Goal: Task Accomplishment & Management: Manage account settings

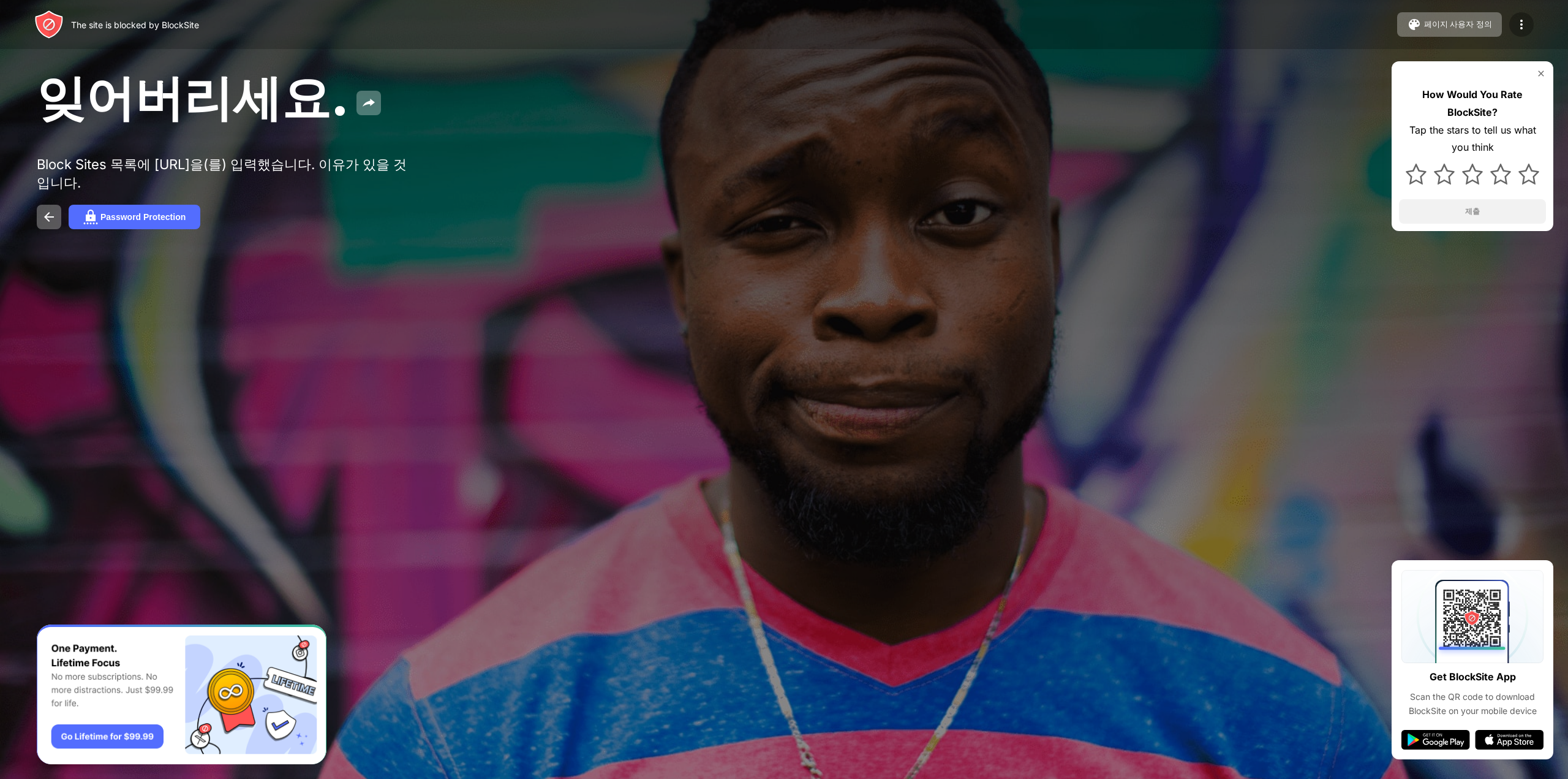
click at [1523, 23] on img at bounding box center [1521, 24] width 14 height 14
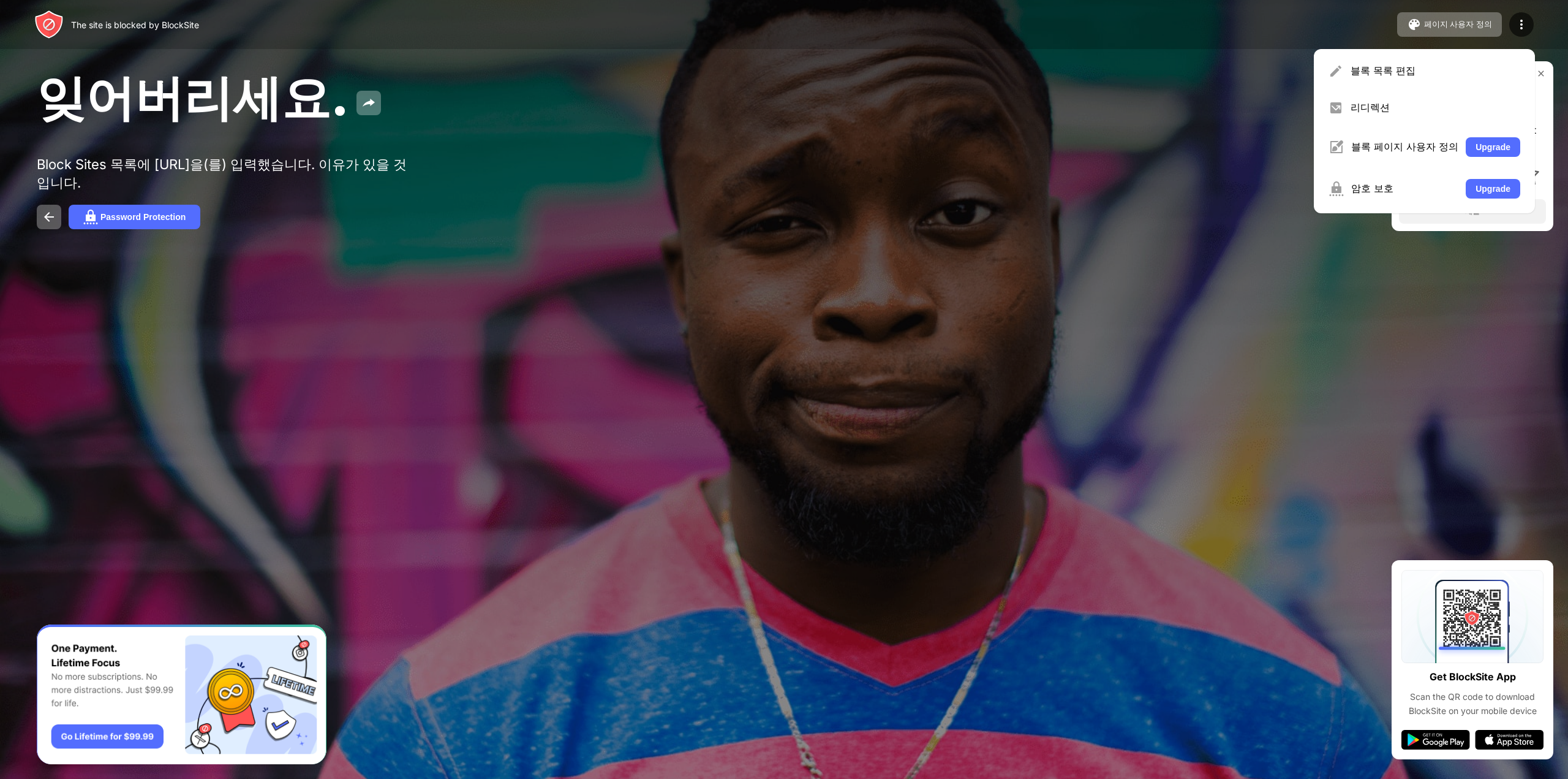
click at [1421, 86] on div "블록 목록 편집 리디렉션 블록 페이지 사용자 정의 Upgrade 암호 보호 Upgrade" at bounding box center [1424, 131] width 221 height 164
click at [1423, 77] on div "블록 목록 편집" at bounding box center [1436, 71] width 169 height 14
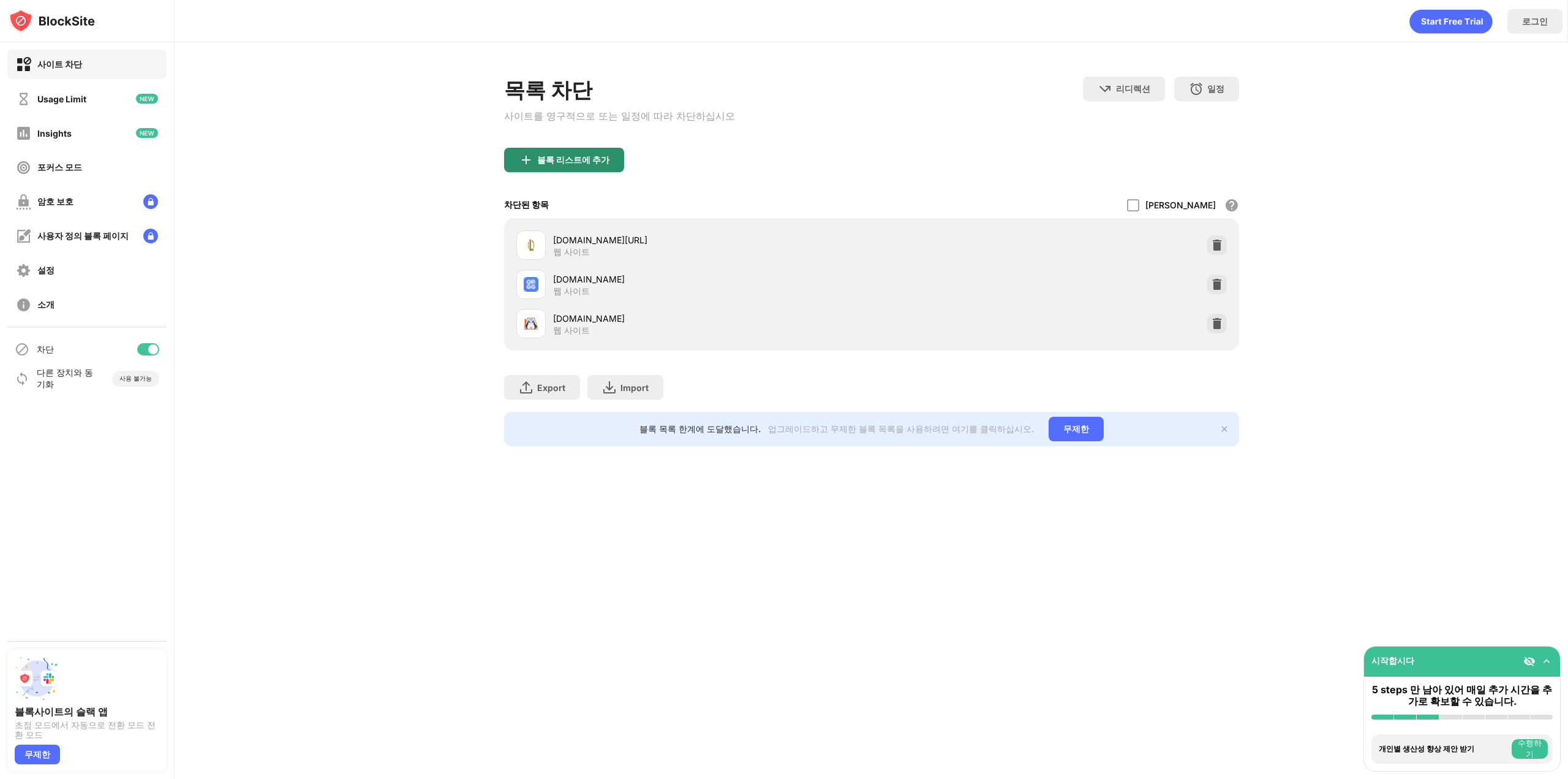
click at [600, 163] on div "블록 리스트에 추가" at bounding box center [573, 160] width 72 height 10
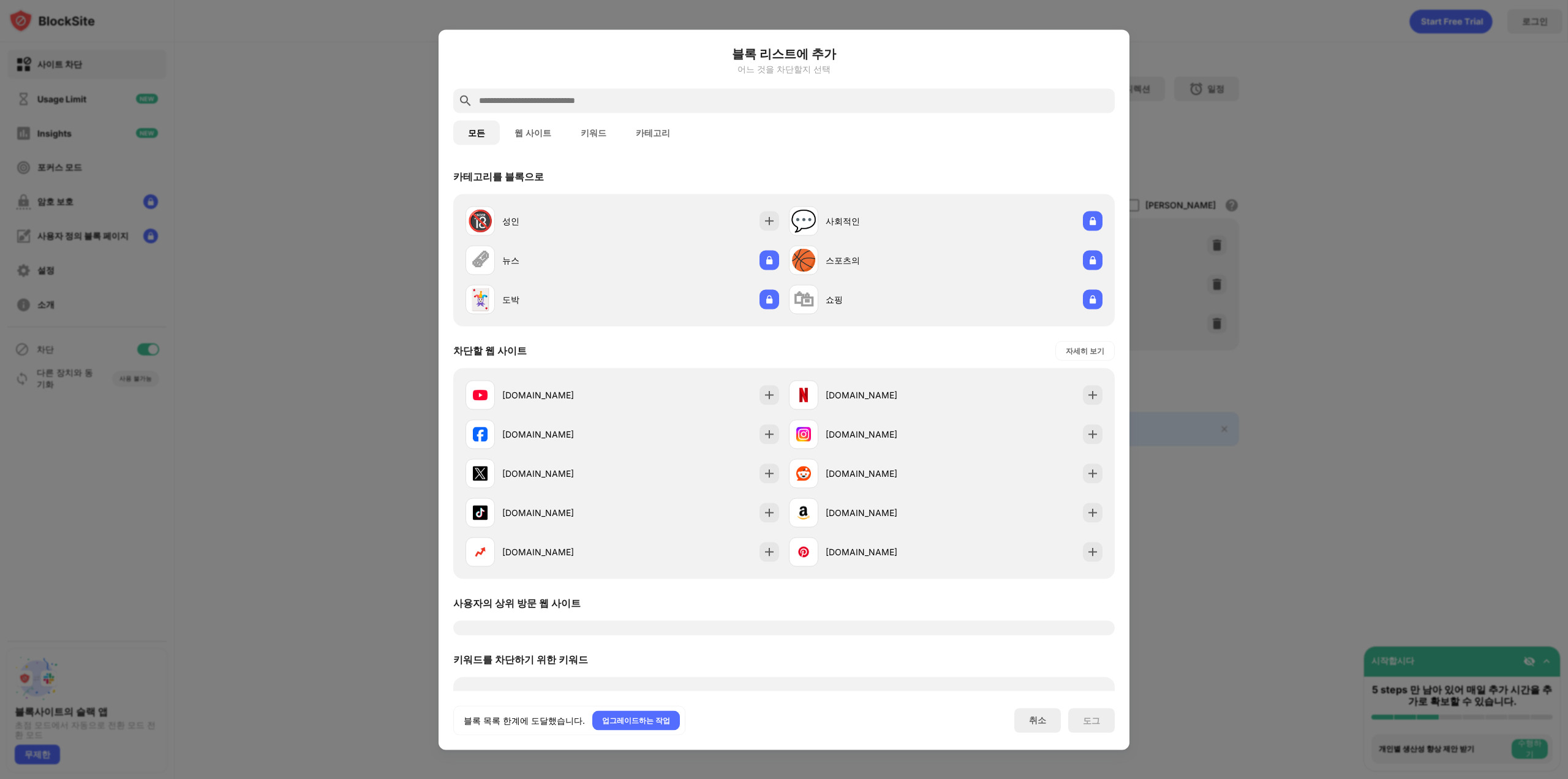
click at [708, 92] on div at bounding box center [784, 101] width 662 height 25
click at [709, 103] on input "text" at bounding box center [794, 100] width 632 height 14
paste input "**********"
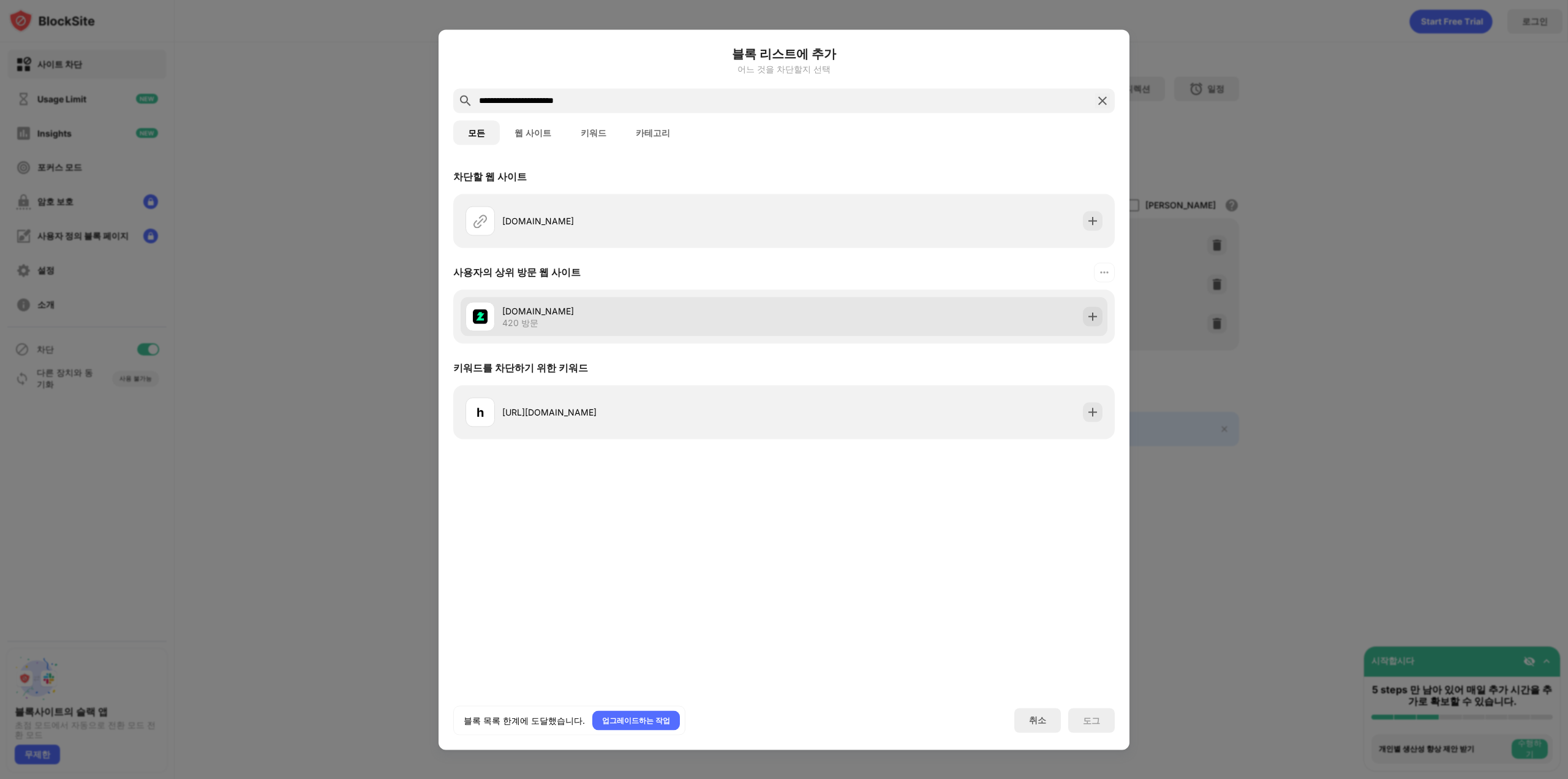
type input "**********"
click at [614, 320] on div "chzzk.naver.com 420 방문" at bounding box center [643, 316] width 282 height 24
click at [1089, 313] on img at bounding box center [1093, 316] width 12 height 12
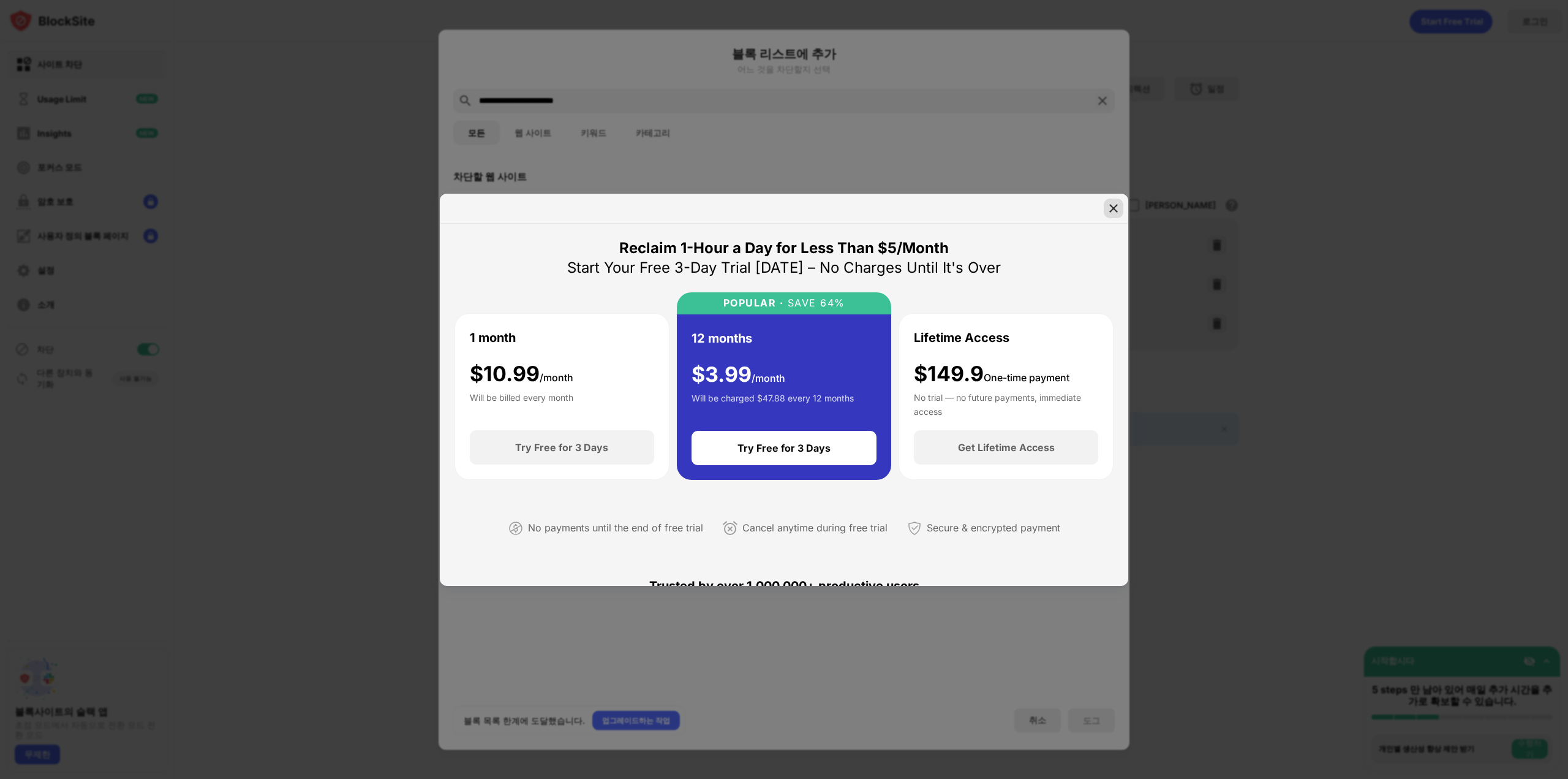
click at [1115, 210] on img at bounding box center [1114, 209] width 12 height 12
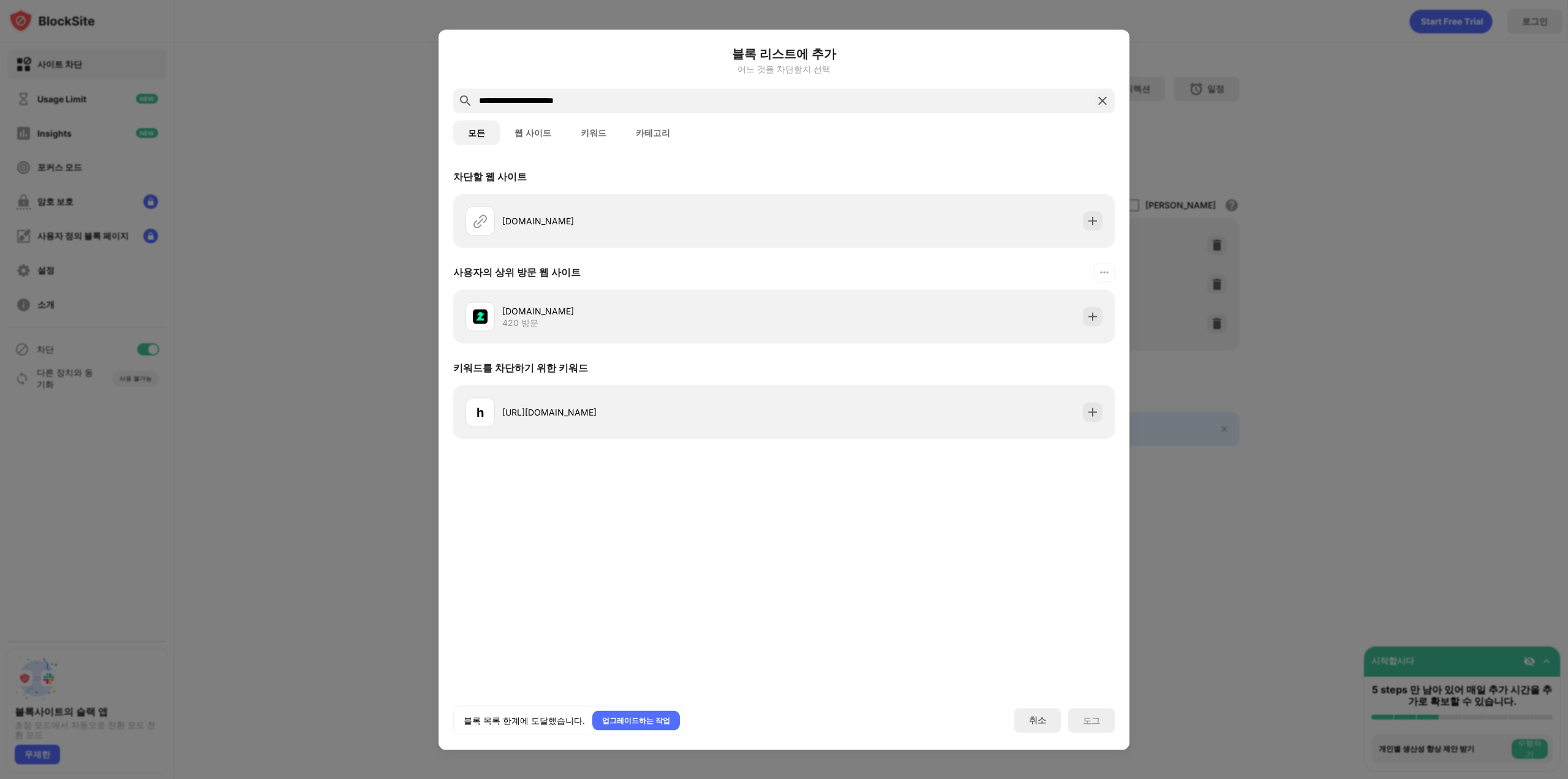
click at [1263, 193] on div at bounding box center [784, 389] width 1568 height 779
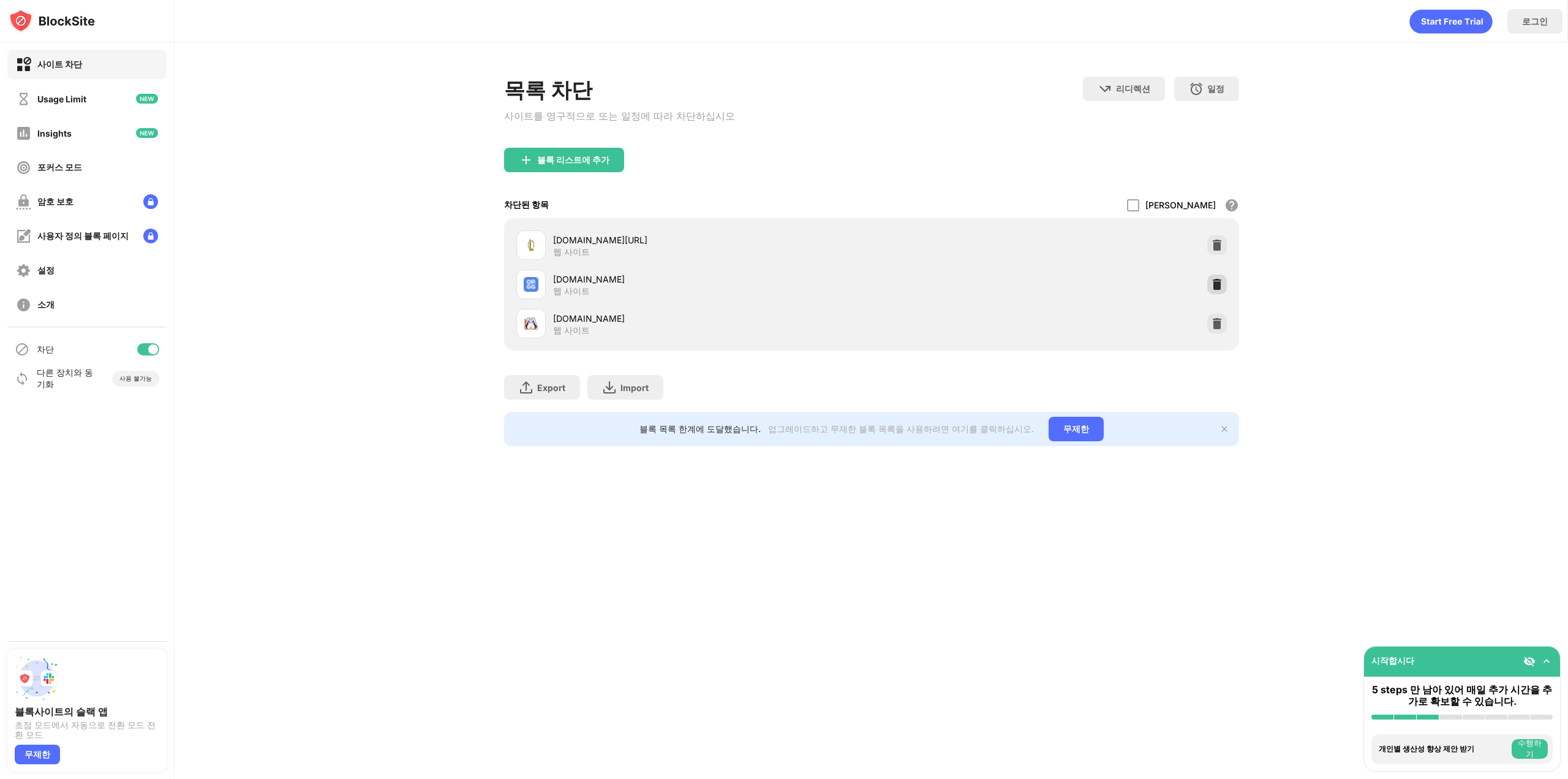
click at [1224, 286] on div at bounding box center [1217, 284] width 19 height 19
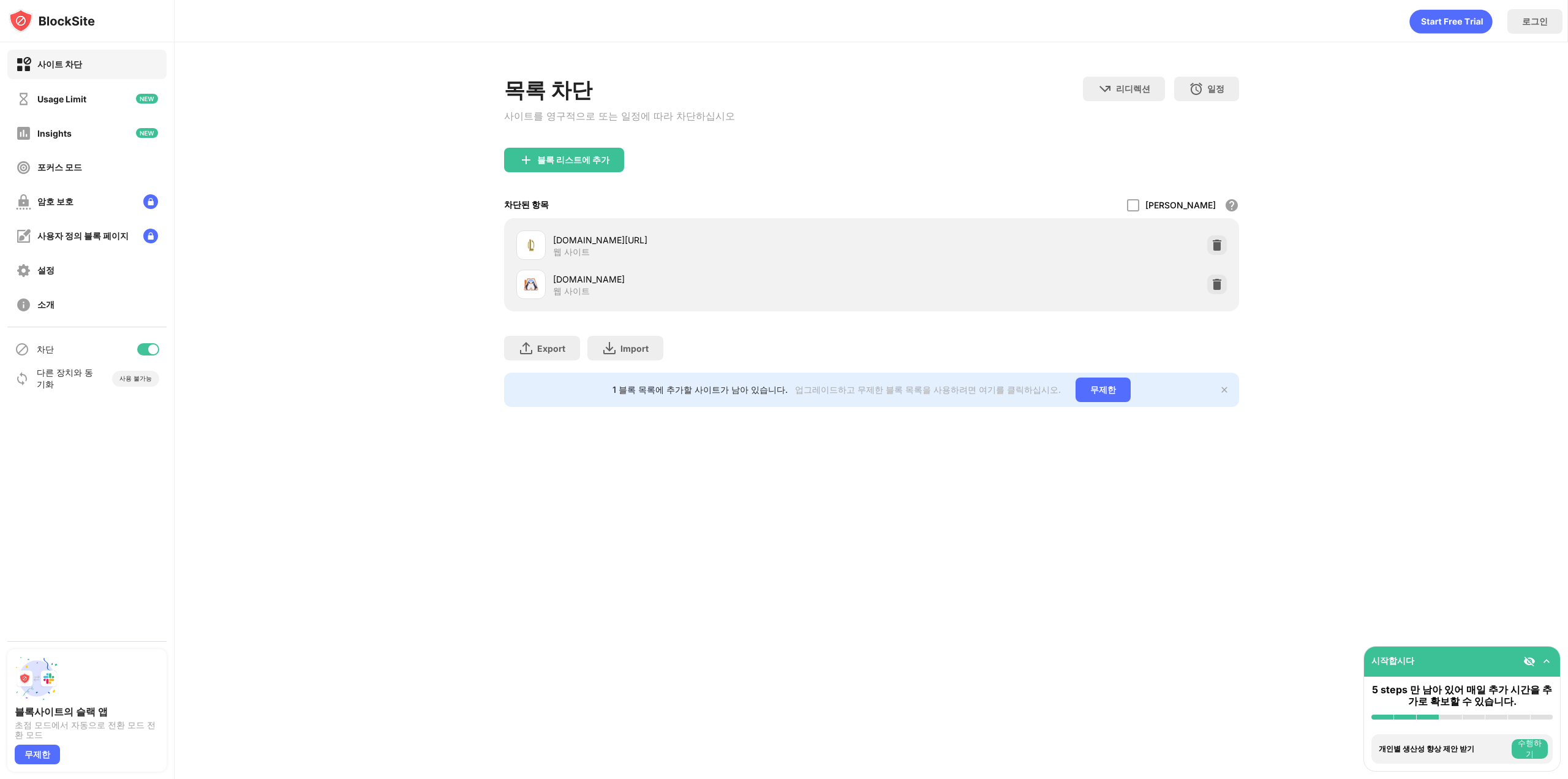
click at [861, 153] on div "블록 리스트에 추가" at bounding box center [872, 169] width 735 height 44
click at [602, 156] on div "블록 리스트에 추가" at bounding box center [564, 160] width 120 height 25
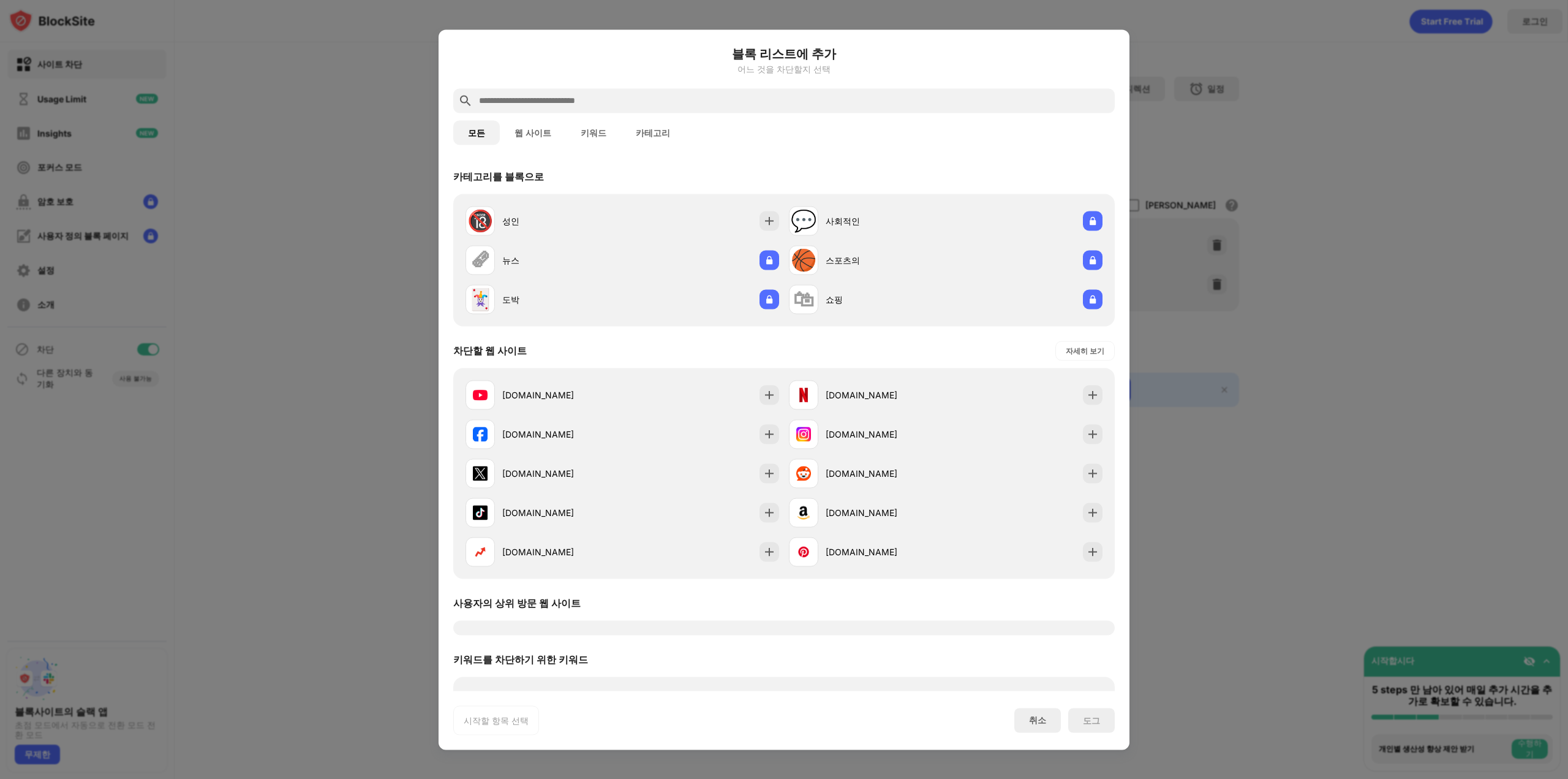
click at [639, 102] on input "text" at bounding box center [794, 100] width 632 height 14
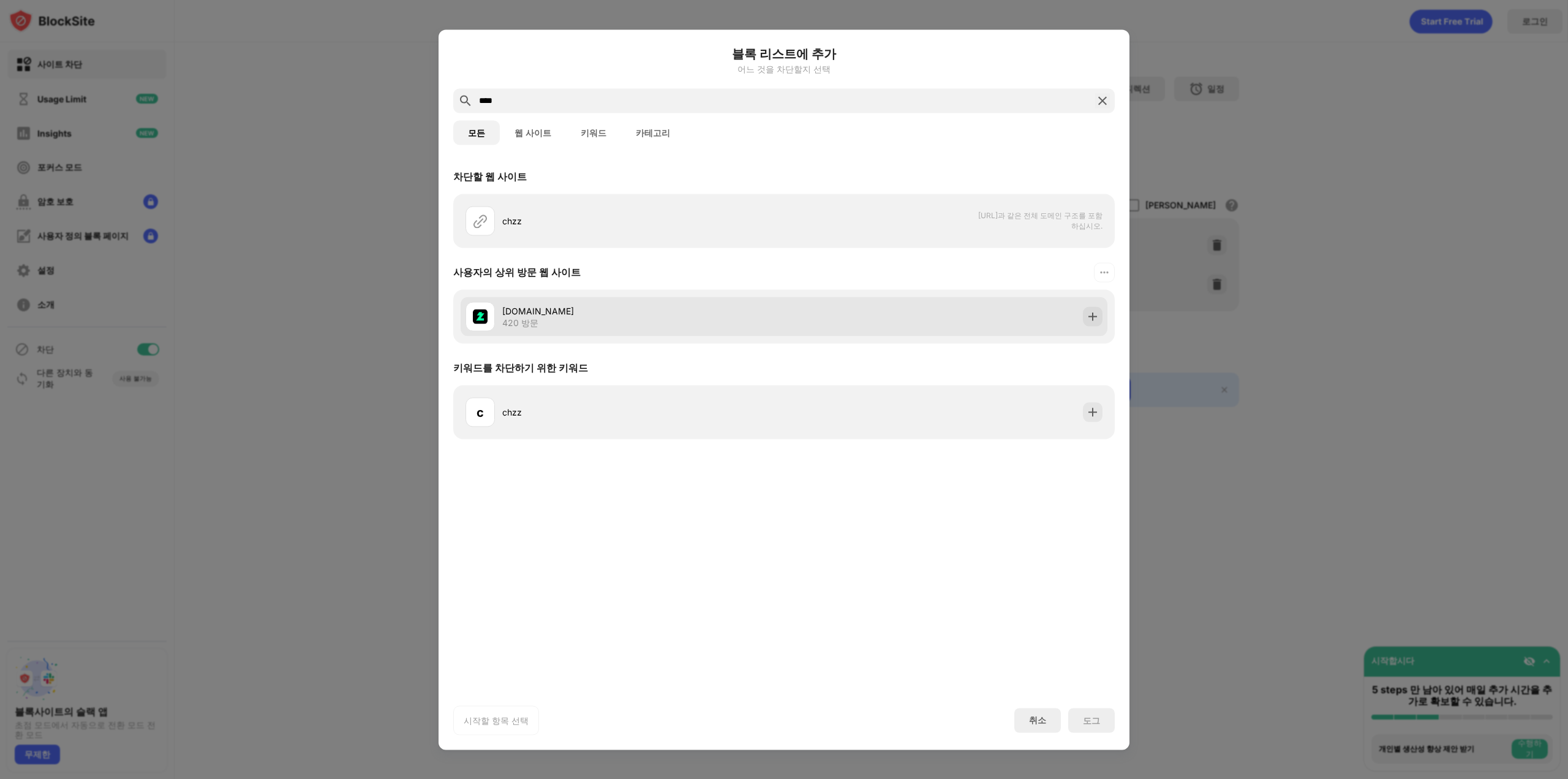
type input "****"
click at [1098, 322] on div at bounding box center [1093, 316] width 19 height 19
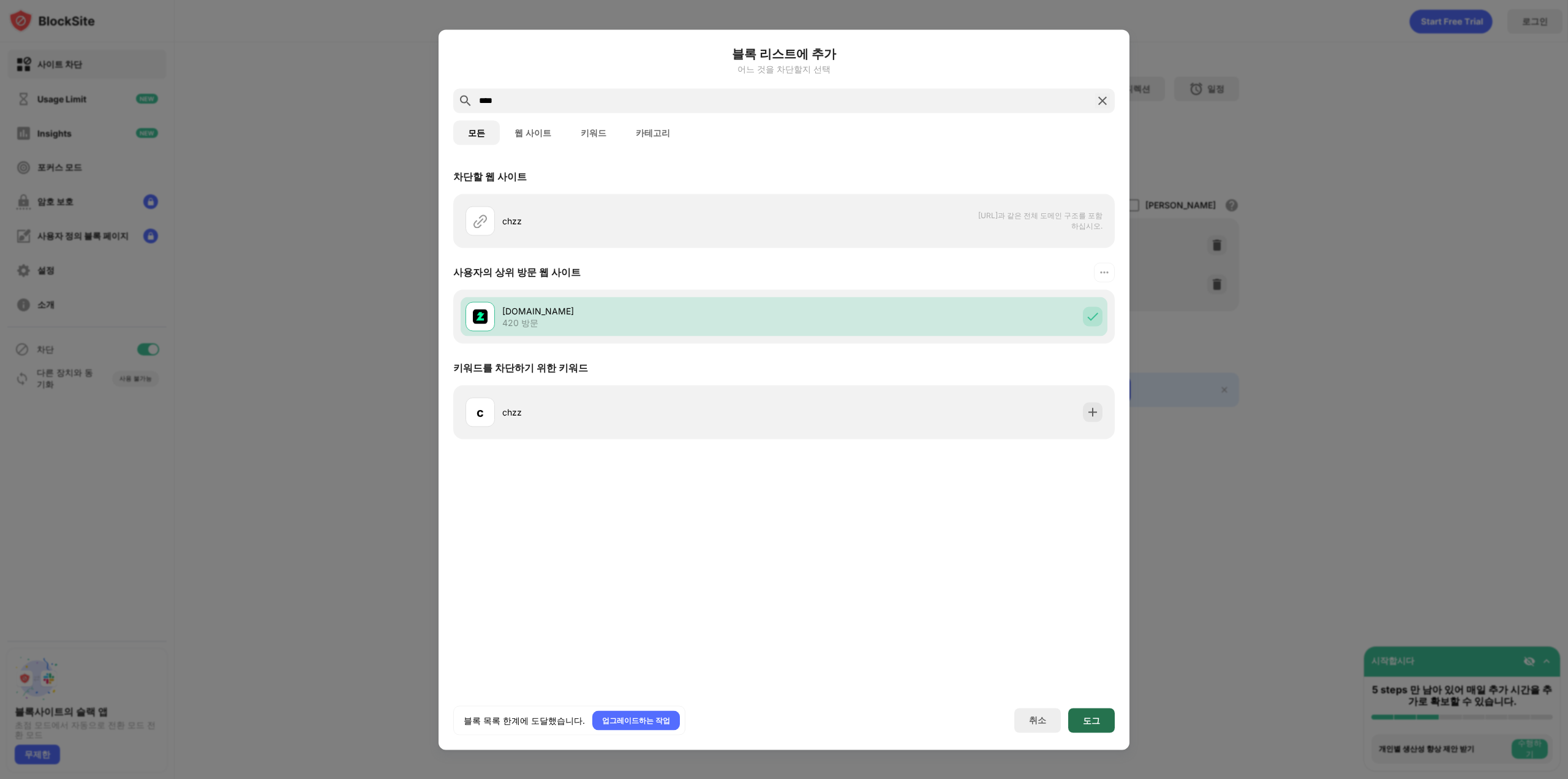
click at [1089, 719] on div "도그" at bounding box center [1091, 720] width 17 height 10
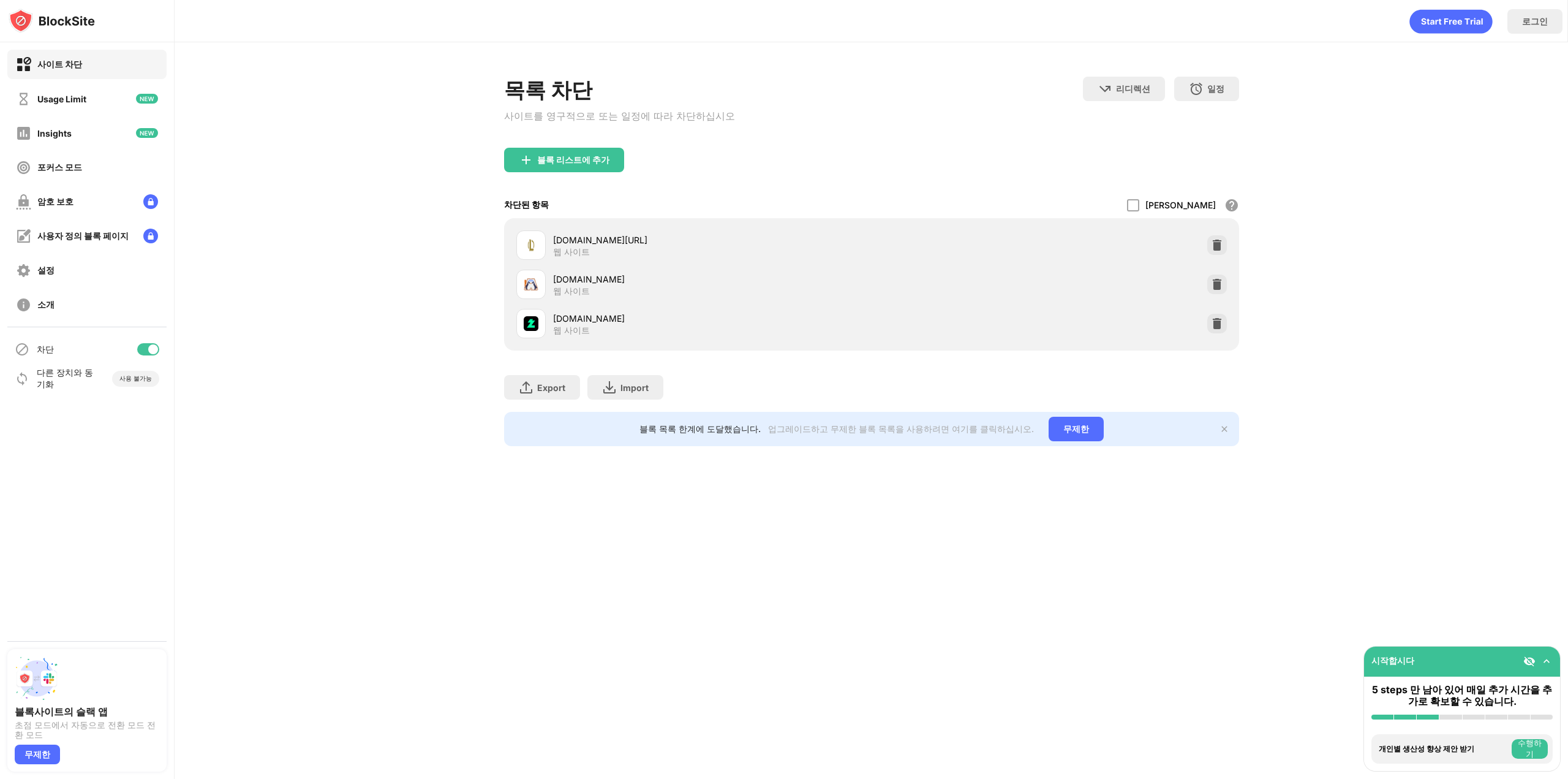
click at [432, 291] on div "목록 차단 사이트를 영구적으로 또는 일정에 따라 차단하십시오 리디렉션 웹 사이트 리디렉션을 설정하려면 클릭하십시오 일정 블록 목록이 활성화될 …" at bounding box center [872, 261] width 1394 height 438
